Goal: Find contact information: Find contact information

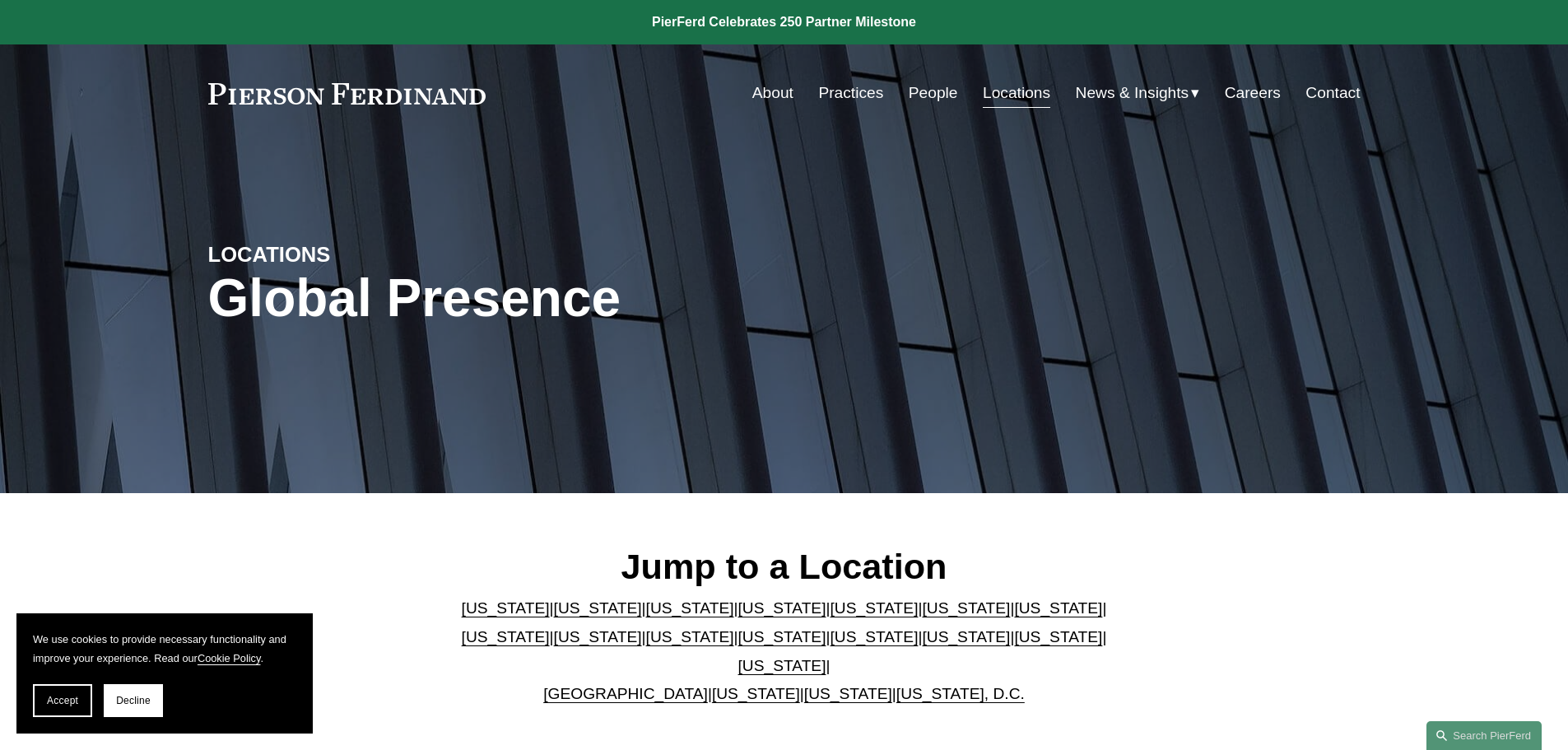
click at [1001, 94] on link "Locations" at bounding box center [1017, 93] width 68 height 32
click at [824, 685] on link "[US_STATE]" at bounding box center [848, 693] width 88 height 18
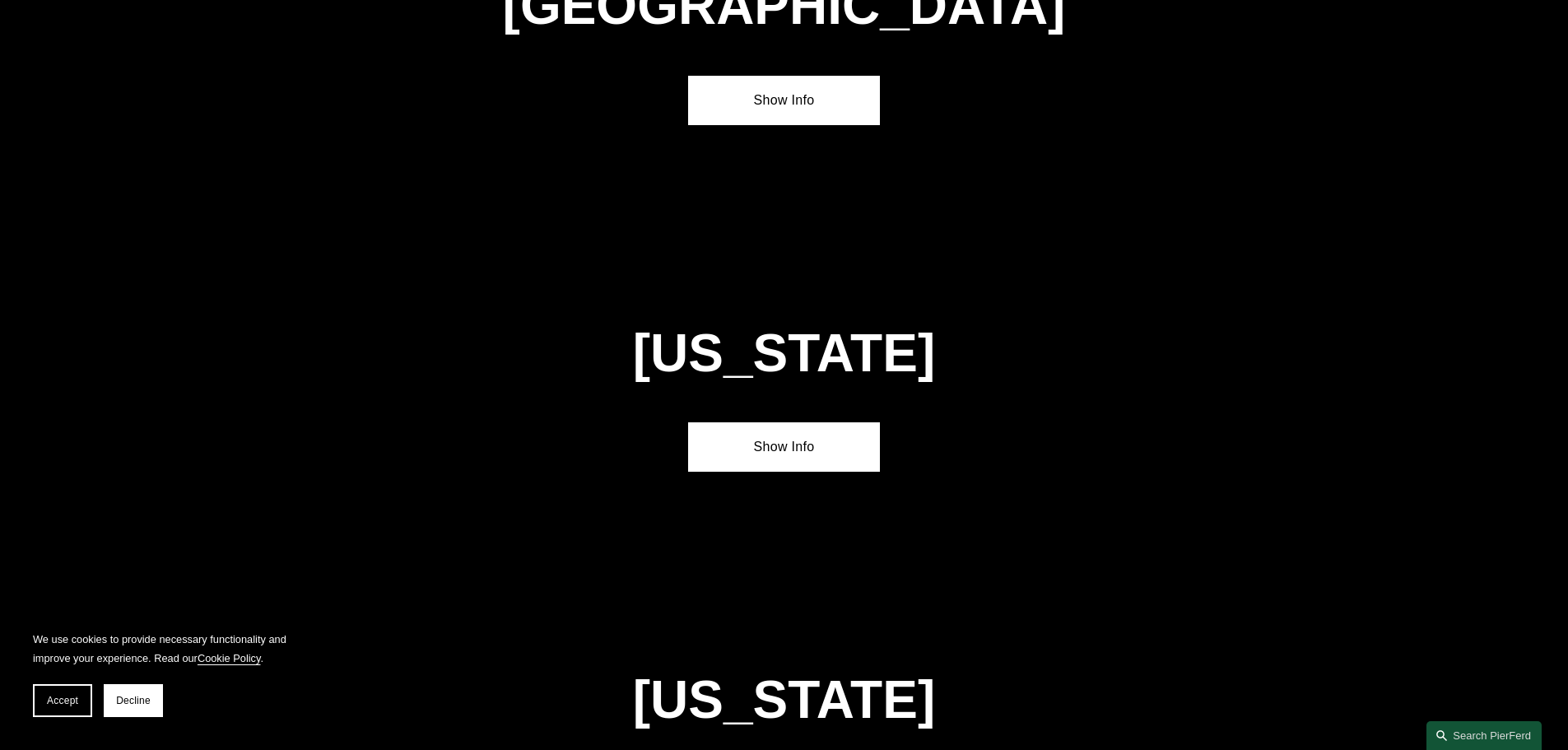
scroll to position [6643, 0]
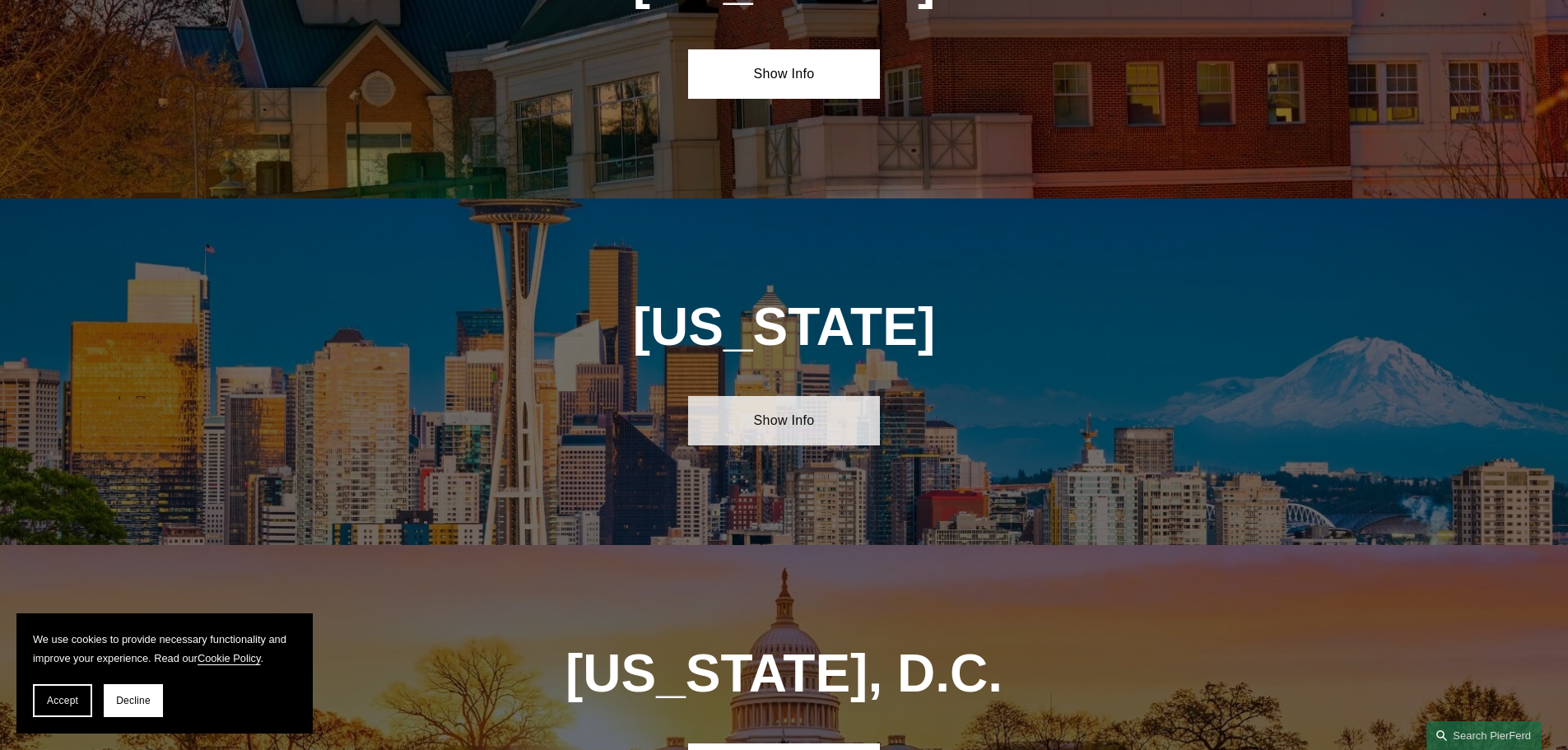
click at [773, 396] on link "Show Info" at bounding box center [784, 420] width 192 height 49
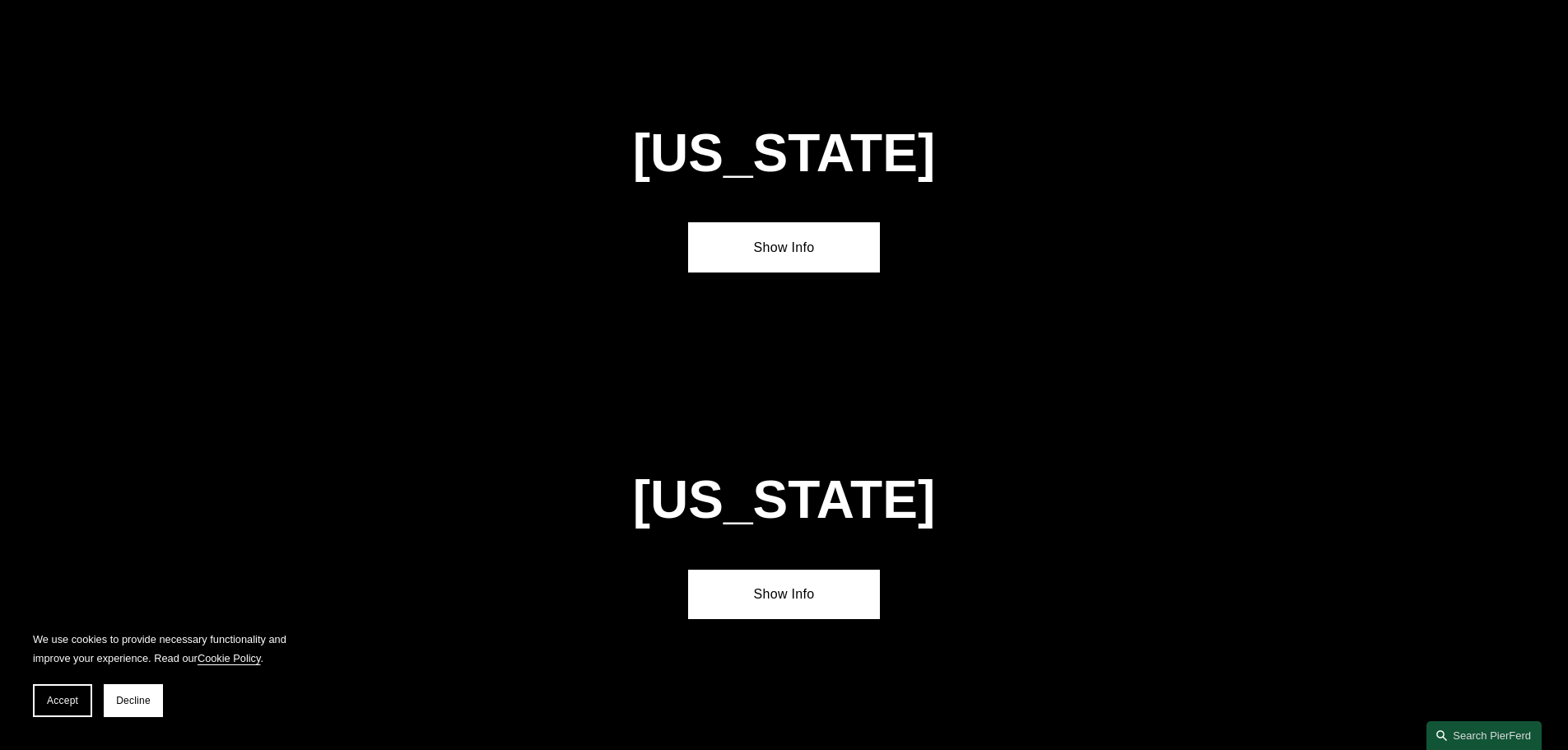
scroll to position [3762, 0]
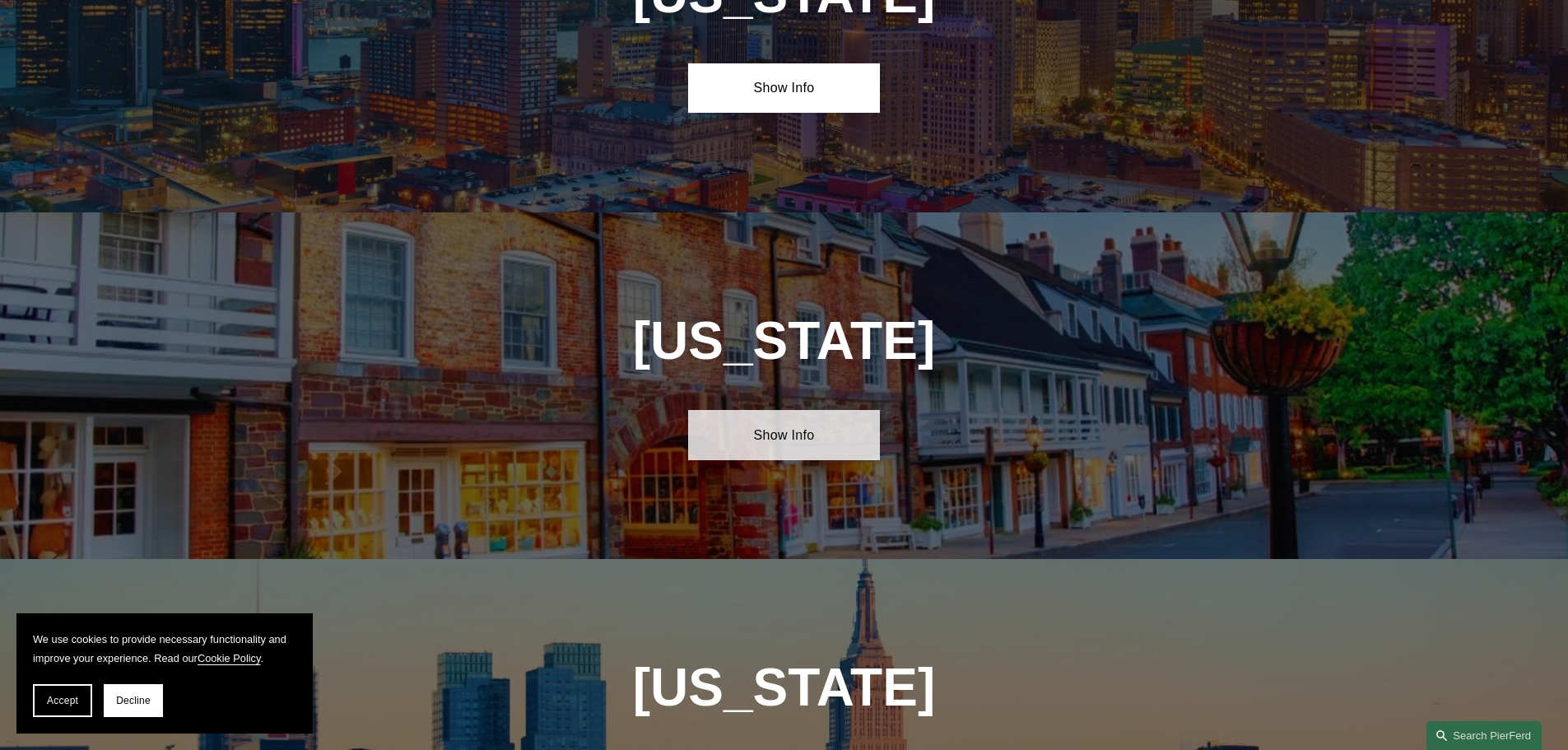
click at [812, 410] on link "Show Info" at bounding box center [784, 434] width 192 height 49
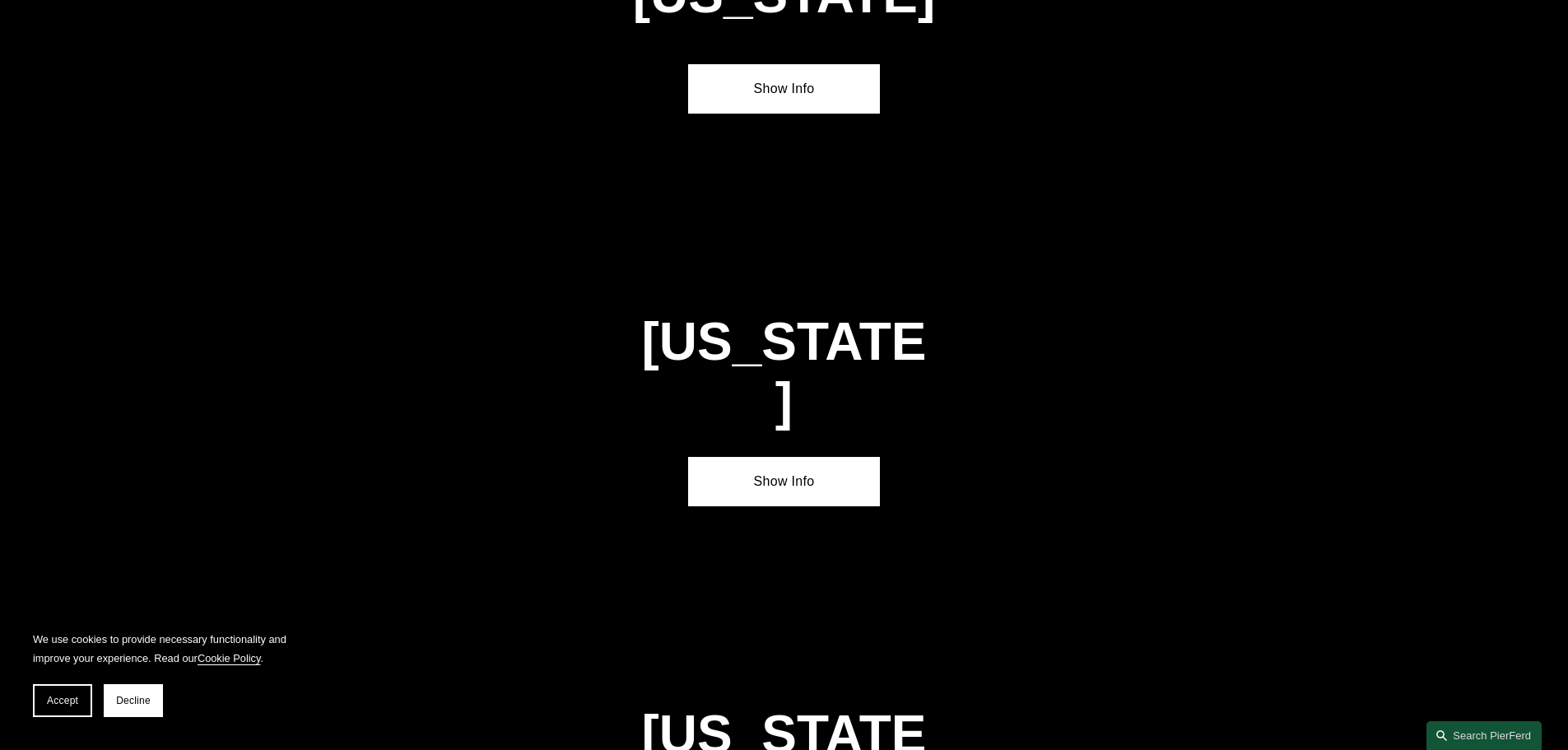
scroll to position [2281, 0]
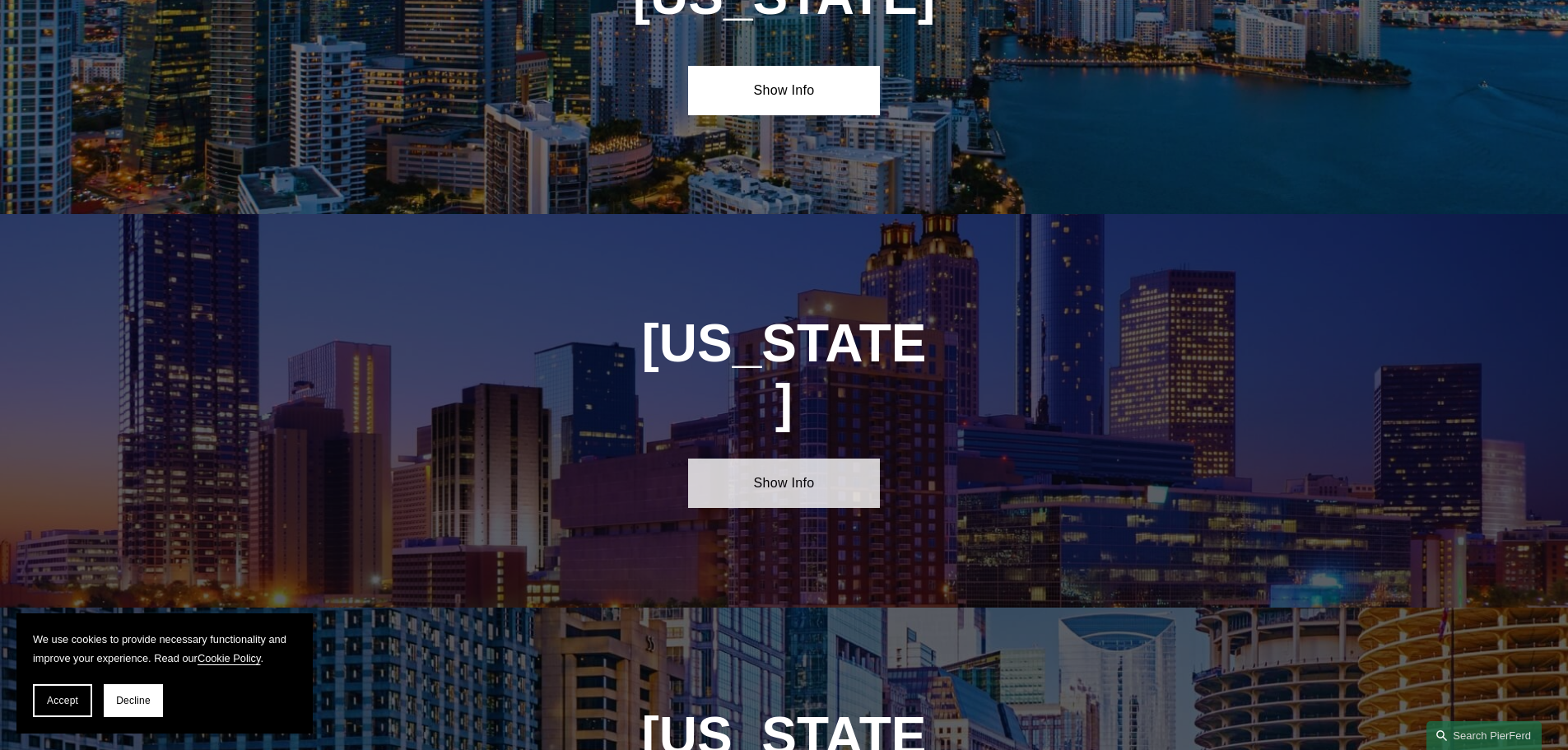
click at [738, 459] on link "Show Info" at bounding box center [784, 483] width 192 height 49
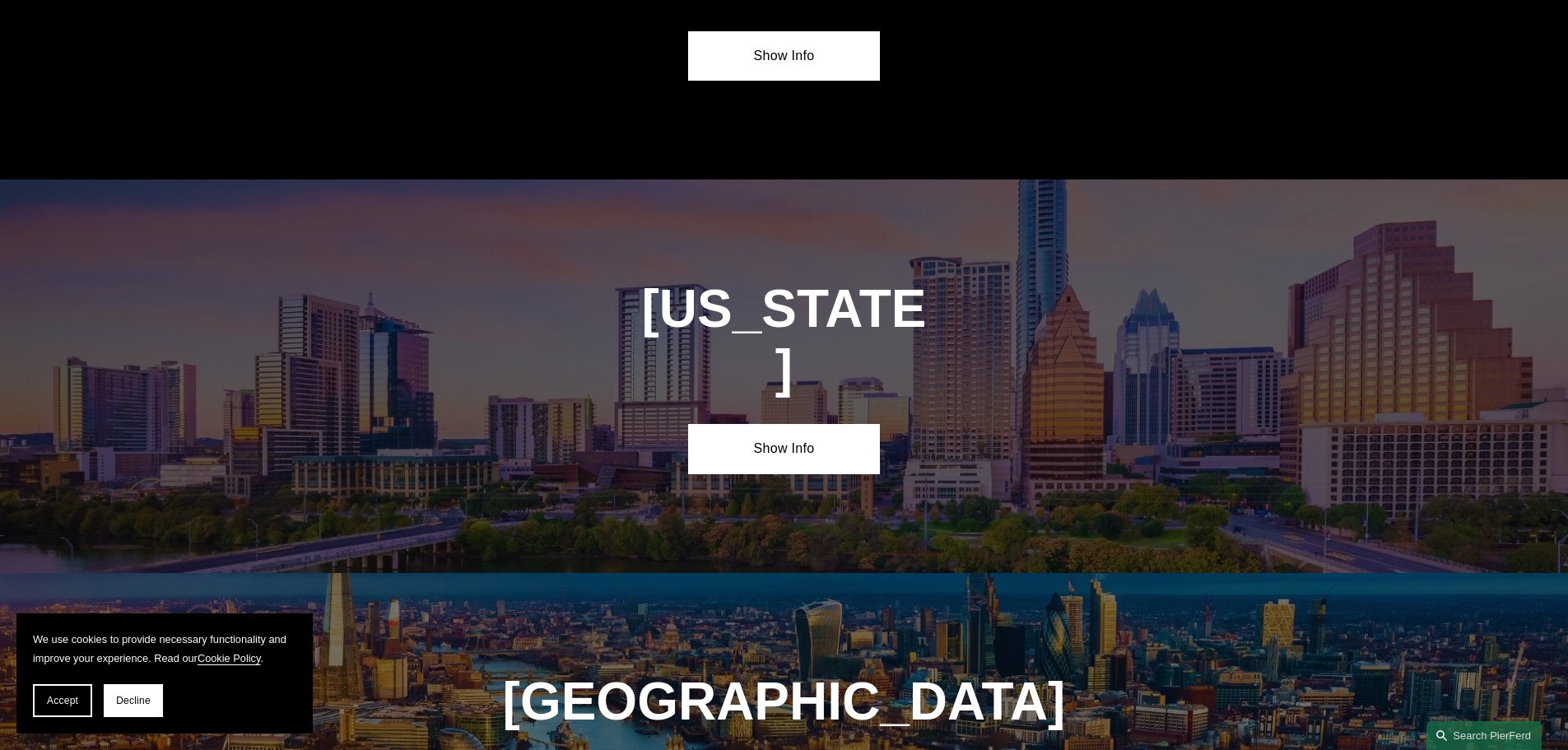
scroll to position [6231, 0]
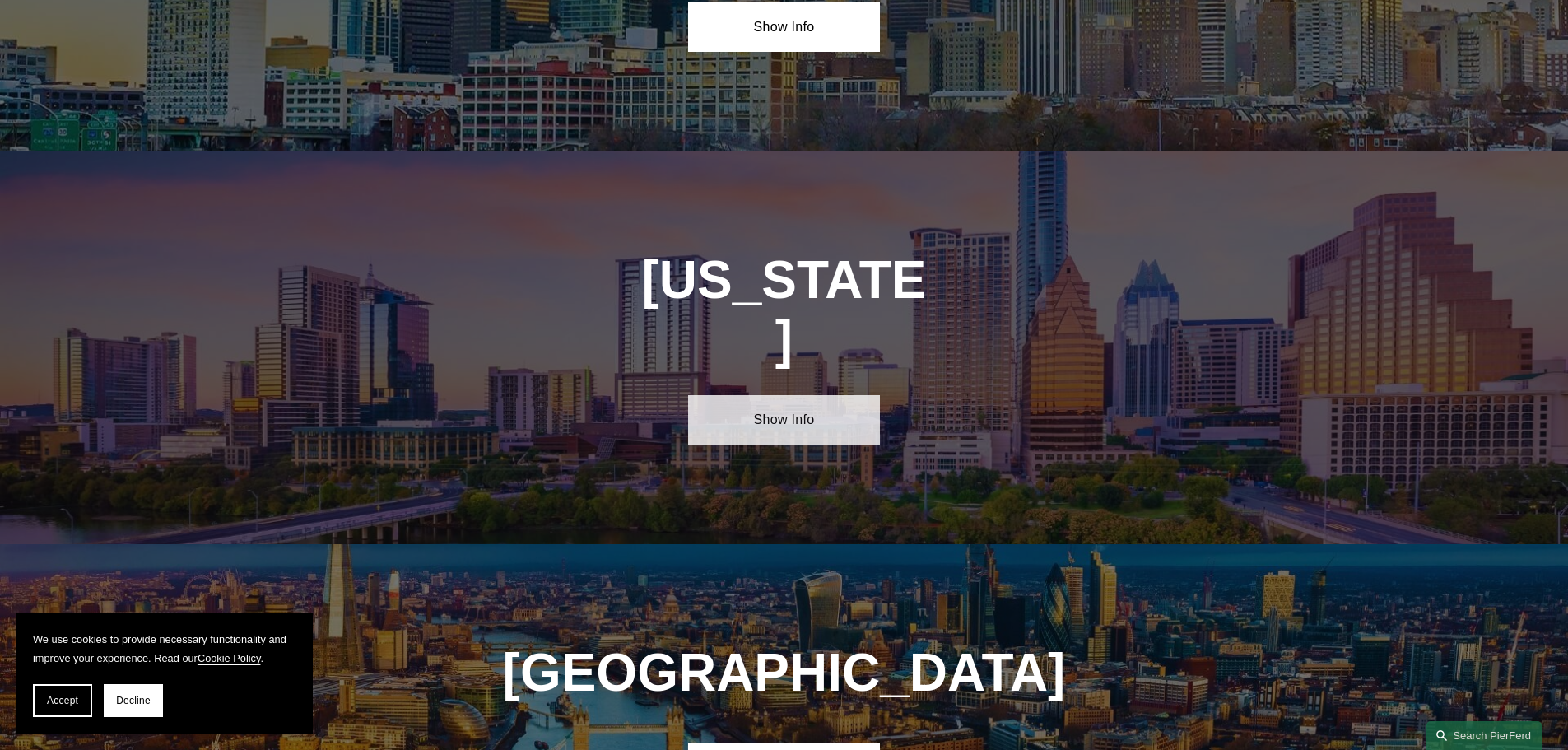
click at [812, 395] on link "Show Info" at bounding box center [784, 420] width 192 height 49
